Goal: Information Seeking & Learning: Learn about a topic

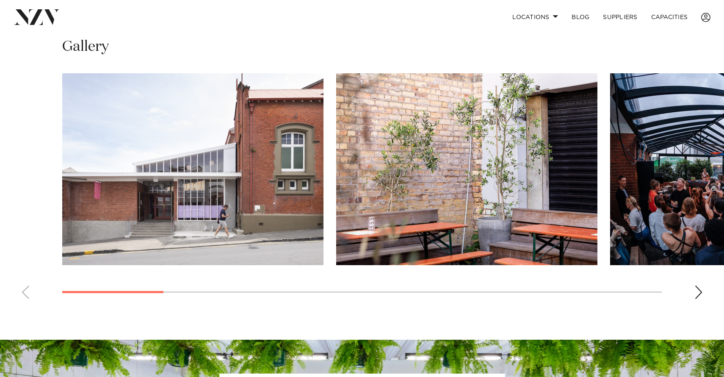
scroll to position [516, 0]
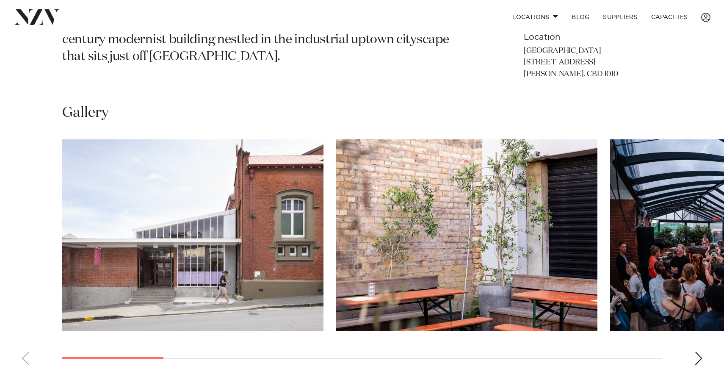
click at [700, 354] on div "Next slide" at bounding box center [699, 359] width 8 height 14
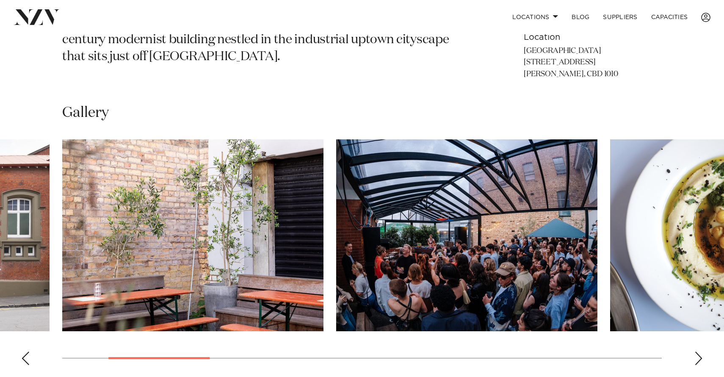
click at [462, 274] on img "3 / 13" at bounding box center [466, 235] width 261 height 192
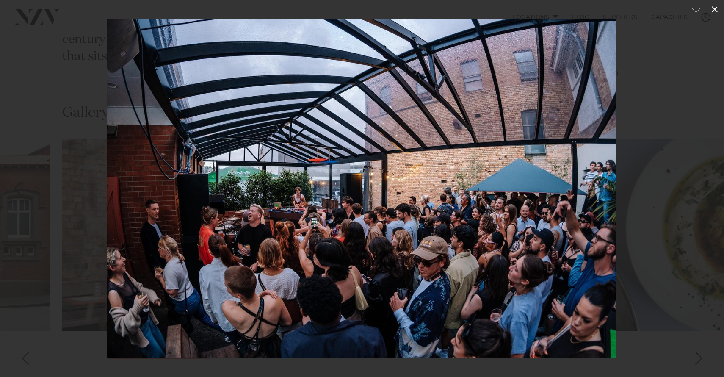
click at [715, 10] on icon at bounding box center [715, 9] width 10 height 10
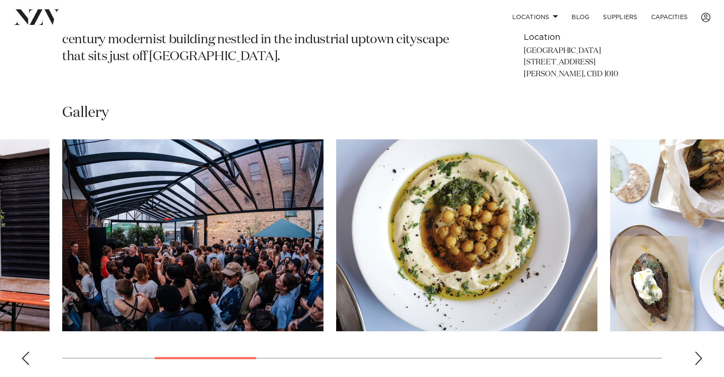
click at [697, 358] on div "Next slide" at bounding box center [699, 359] width 8 height 14
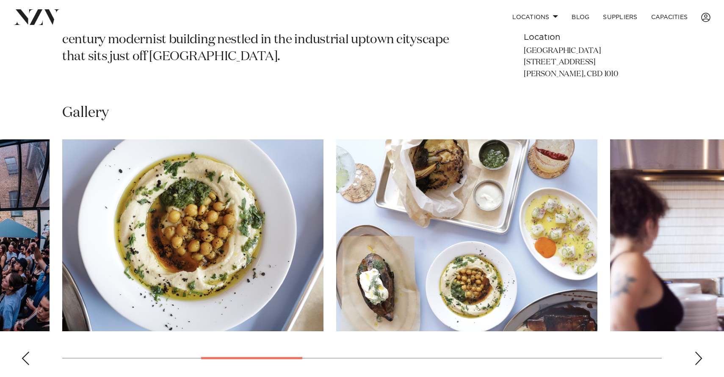
click at [697, 358] on div "Next slide" at bounding box center [699, 359] width 8 height 14
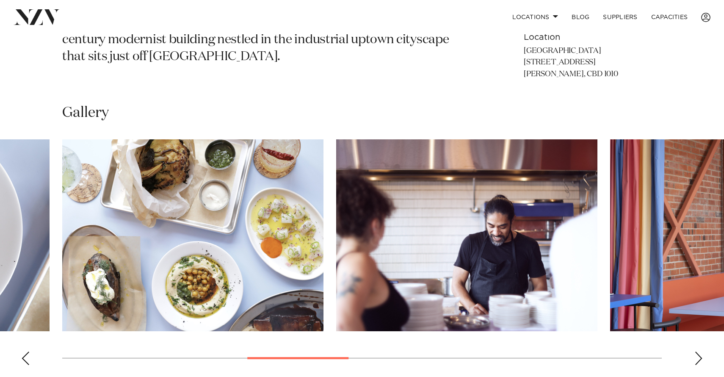
click at [697, 358] on div "Next slide" at bounding box center [699, 359] width 8 height 14
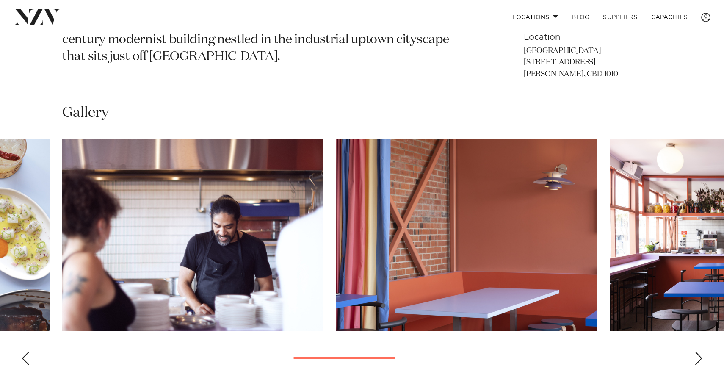
click at [697, 358] on div "Next slide" at bounding box center [699, 359] width 8 height 14
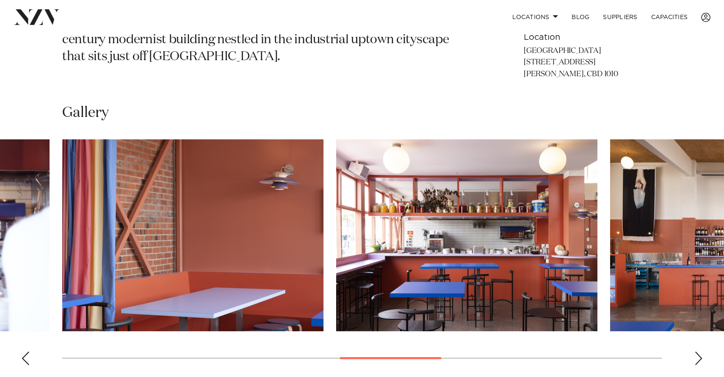
click at [697, 358] on div "Next slide" at bounding box center [699, 359] width 8 height 14
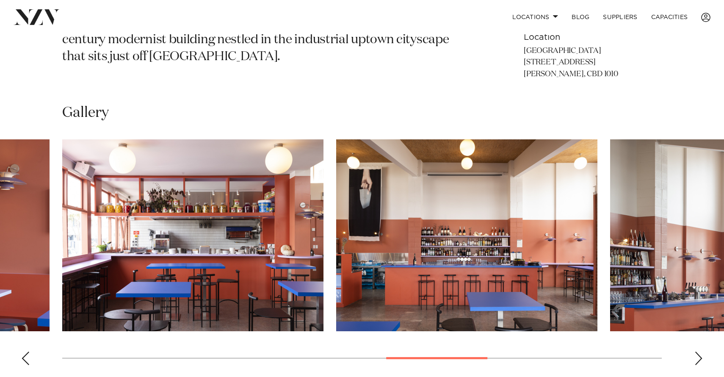
click at [697, 358] on div "Next slide" at bounding box center [699, 359] width 8 height 14
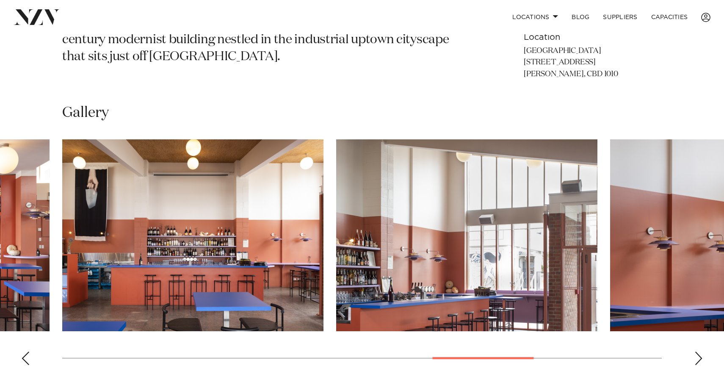
click at [697, 358] on div "Next slide" at bounding box center [699, 359] width 8 height 14
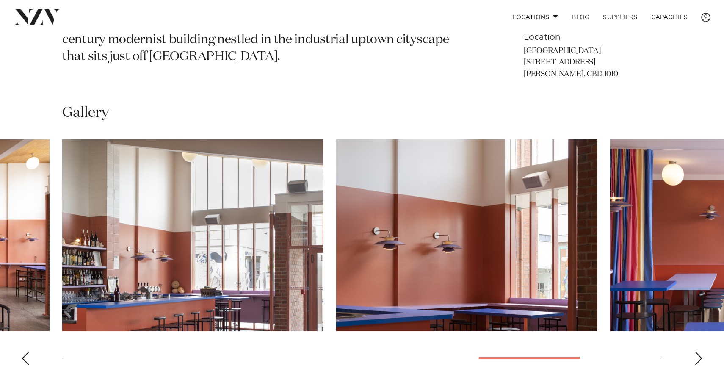
click at [697, 358] on div "Next slide" at bounding box center [699, 359] width 8 height 14
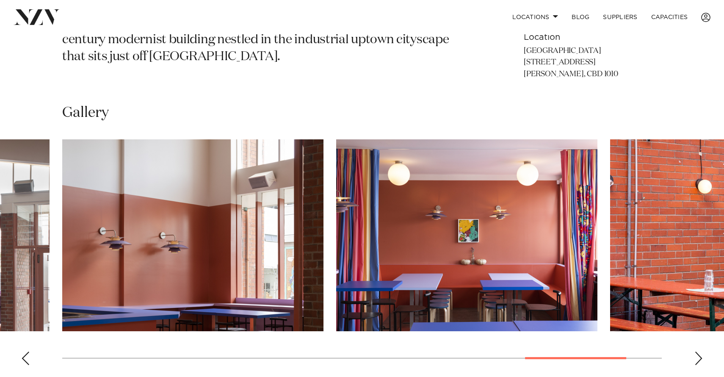
click at [697, 358] on div "Next slide" at bounding box center [699, 359] width 8 height 14
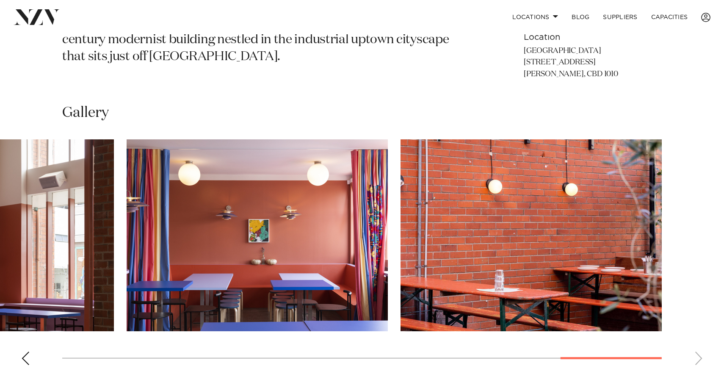
scroll to position [519, 0]
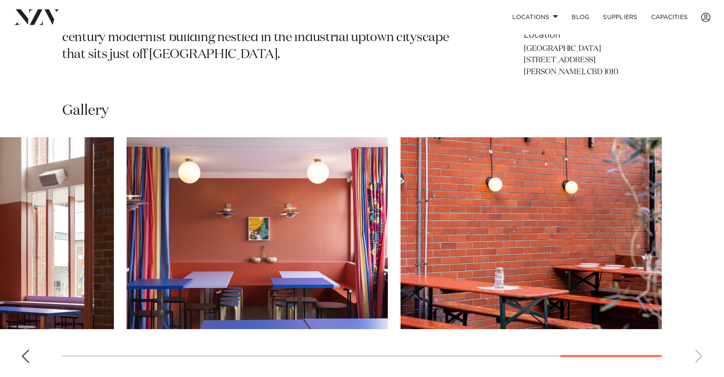
click at [696, 354] on swiper-container at bounding box center [362, 253] width 724 height 233
click at [22, 354] on div "Previous slide" at bounding box center [25, 357] width 8 height 14
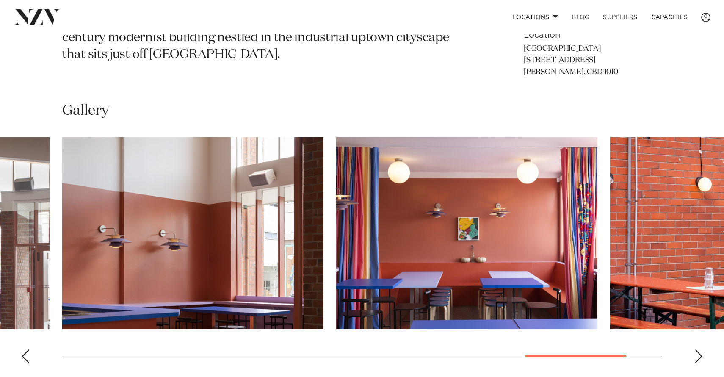
click at [22, 354] on div "Previous slide" at bounding box center [25, 357] width 8 height 14
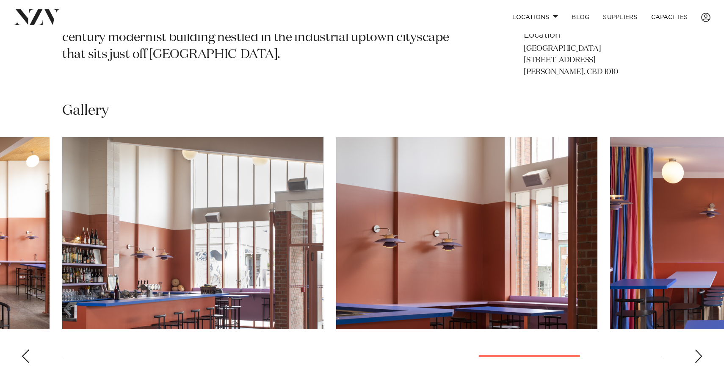
click at [22, 354] on div "Previous slide" at bounding box center [25, 357] width 8 height 14
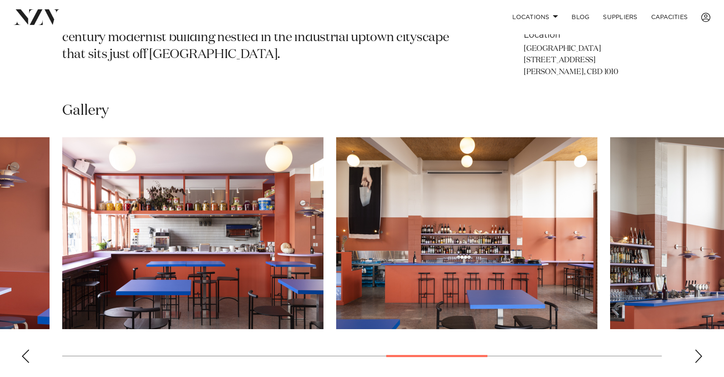
click at [22, 354] on div "Previous slide" at bounding box center [25, 357] width 8 height 14
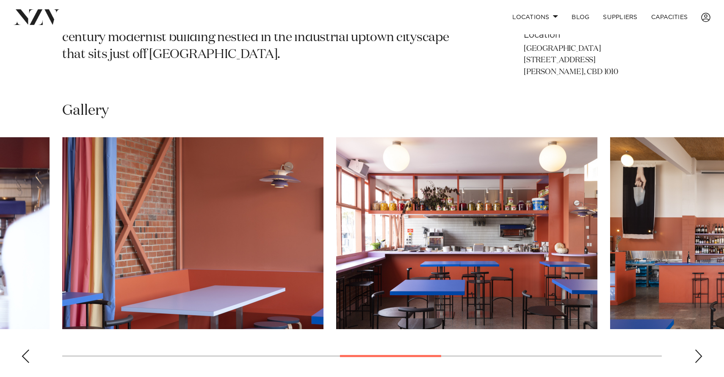
click at [22, 354] on div "Previous slide" at bounding box center [25, 357] width 8 height 14
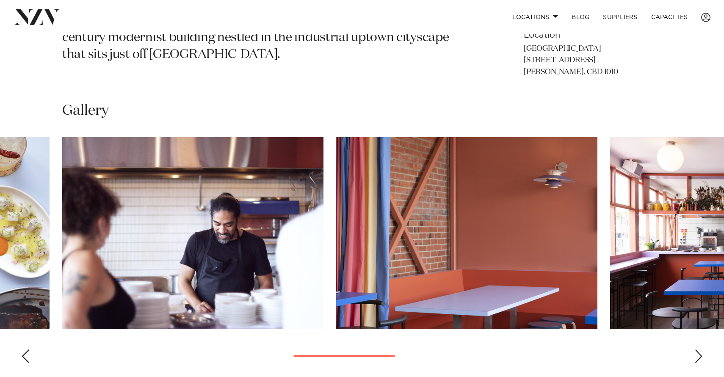
click at [22, 354] on div "Previous slide" at bounding box center [25, 357] width 8 height 14
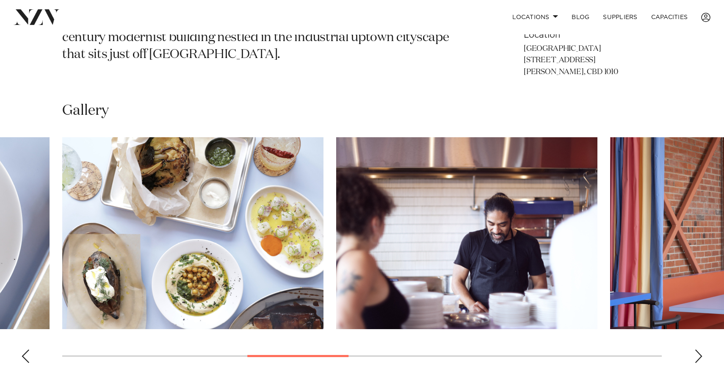
click at [22, 354] on div "Previous slide" at bounding box center [25, 357] width 8 height 14
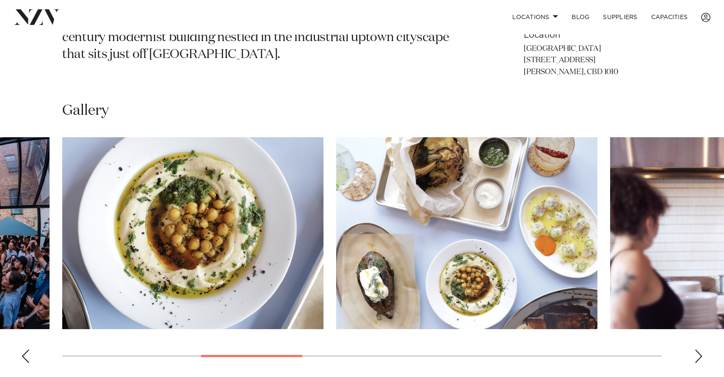
click at [22, 354] on div "Previous slide" at bounding box center [25, 357] width 8 height 14
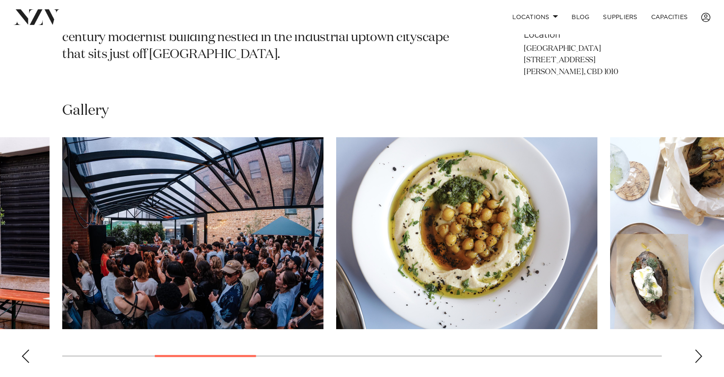
click at [22, 354] on div "Previous slide" at bounding box center [25, 357] width 8 height 14
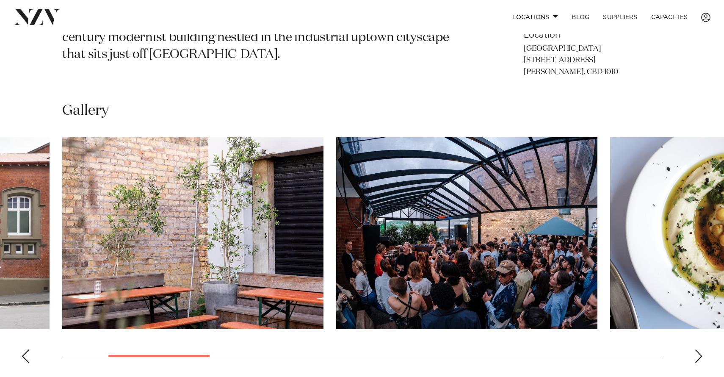
click at [22, 354] on div "Previous slide" at bounding box center [25, 357] width 8 height 14
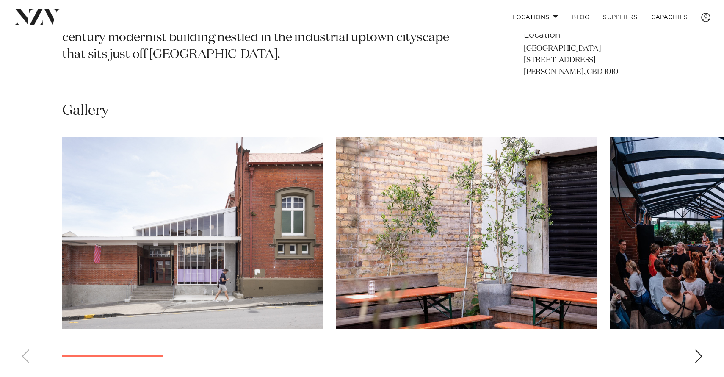
click at [694, 355] on swiper-container at bounding box center [362, 253] width 724 height 233
click at [700, 353] on div "Next slide" at bounding box center [699, 357] width 8 height 14
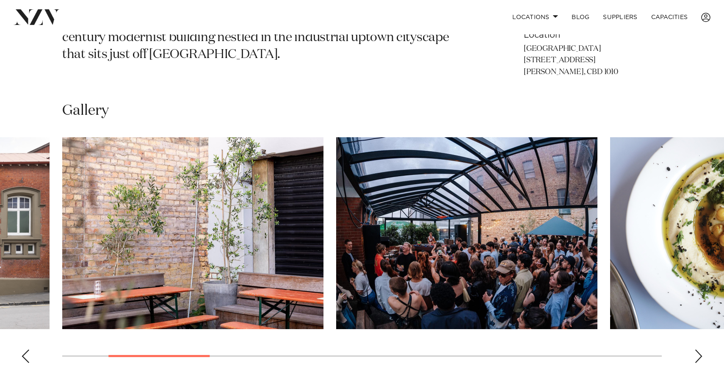
click at [510, 266] on img "3 / 13" at bounding box center [466, 233] width 261 height 192
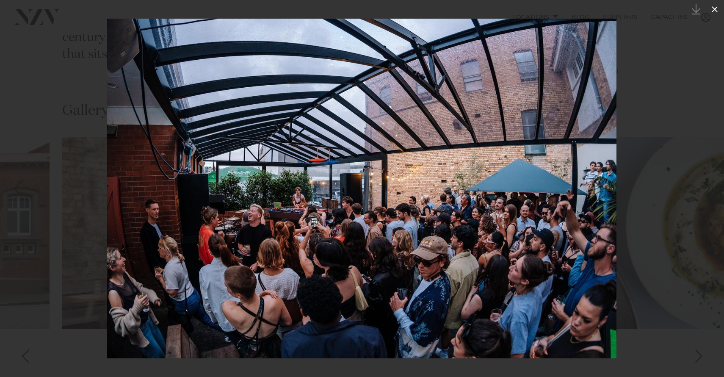
click at [714, 8] on icon at bounding box center [715, 9] width 6 height 6
